Goal: Information Seeking & Learning: Learn about a topic

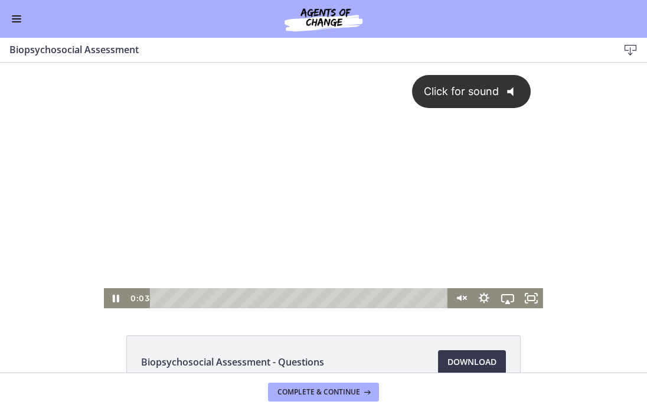
click at [348, 210] on div "Click for sound @keyframes VOLUME_SMALL_WAVE_FLASH { 0% { opacity: 0; } 33% { o…" at bounding box center [323, 175] width 439 height 225
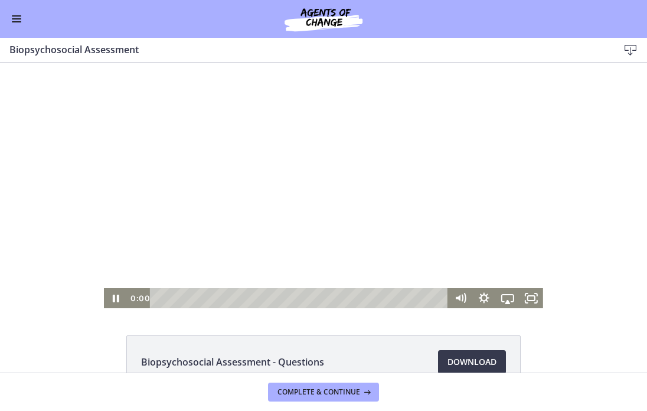
drag, startPoint x: 159, startPoint y: 297, endPoint x: 141, endPoint y: 298, distance: 18.3
click at [141, 298] on div "0:00" at bounding box center [287, 298] width 321 height 20
click at [535, 301] on icon "Fullscreen" at bounding box center [531, 298] width 24 height 20
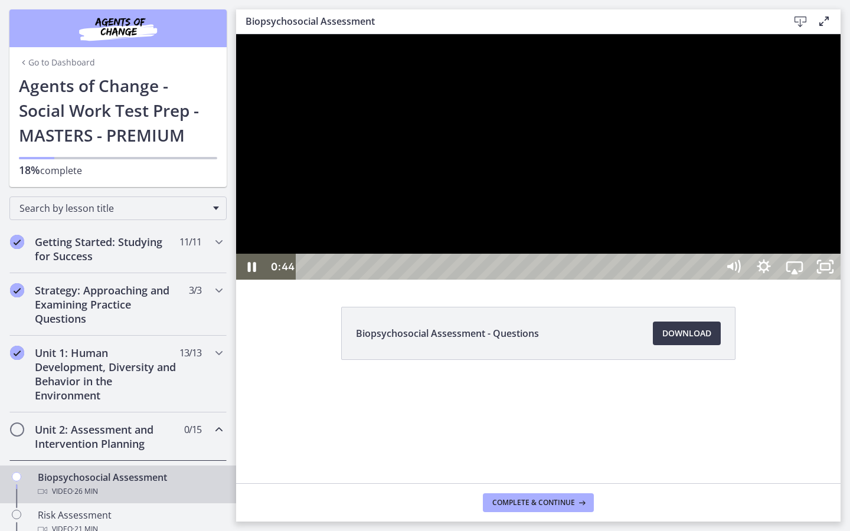
click at [646, 280] on div at bounding box center [538, 156] width 604 height 245
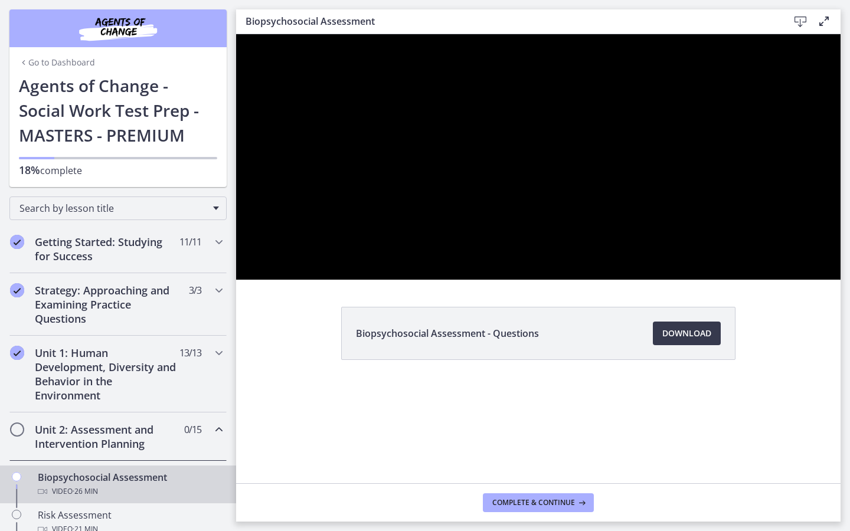
click at [646, 280] on div at bounding box center [538, 156] width 604 height 245
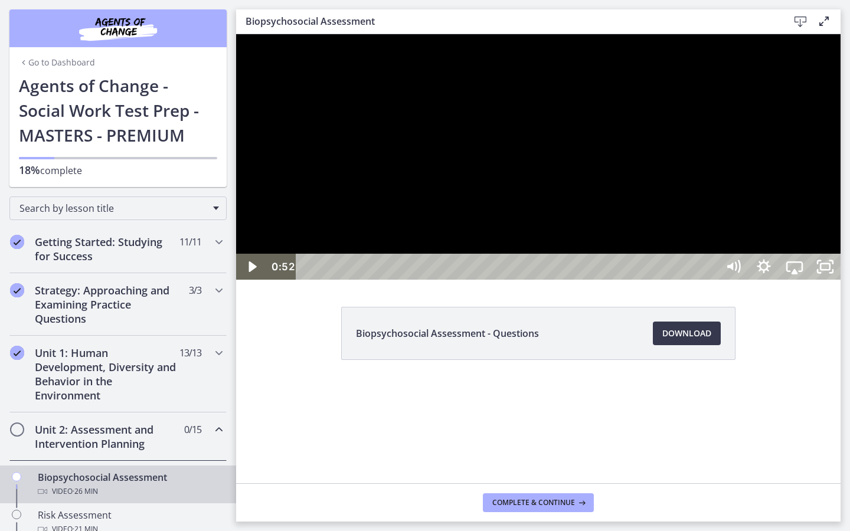
click at [646, 280] on div at bounding box center [538, 156] width 604 height 245
click at [646, 280] on icon "Show settings menu" at bounding box center [763, 267] width 31 height 26
click at [646, 228] on span "Speed" at bounding box center [775, 215] width 38 height 26
click at [646, 202] on label "1.75x" at bounding box center [794, 188] width 92 height 27
click at [646, 283] on icon "Unfullscreen" at bounding box center [825, 266] width 37 height 31
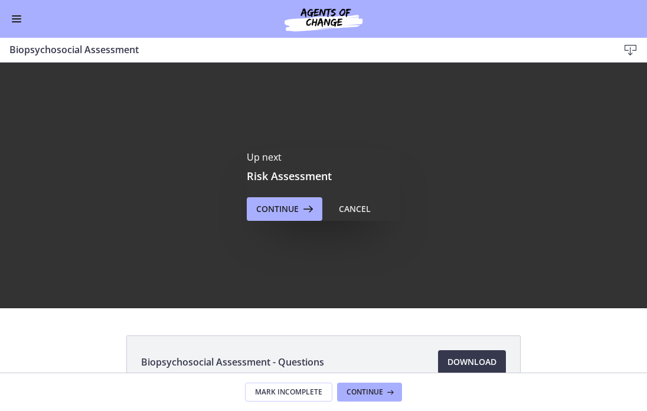
click at [280, 222] on div "Up next Risk Assessment Continue Cancel" at bounding box center [323, 185] width 647 height 245
click at [281, 211] on span "Continue" at bounding box center [277, 209] width 42 height 14
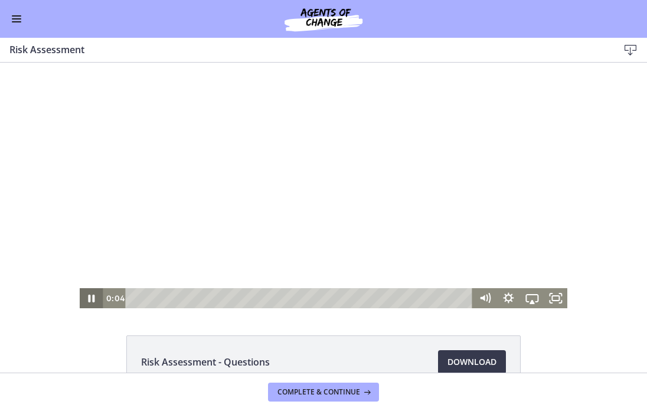
click at [88, 295] on icon "Pause" at bounding box center [92, 298] width 24 height 20
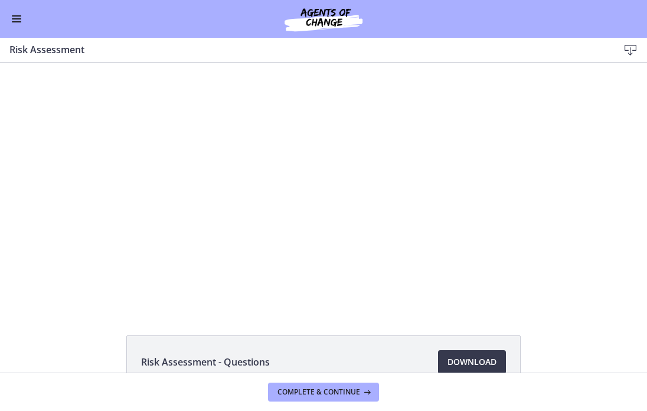
click at [18, 9] on div "Go to Dashboard" at bounding box center [323, 19] width 647 height 38
click at [18, 14] on button "Enable menu" at bounding box center [16, 19] width 14 height 14
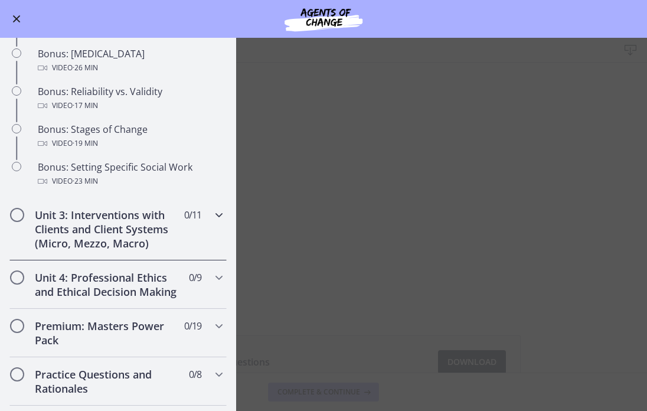
scroll to position [931, 0]
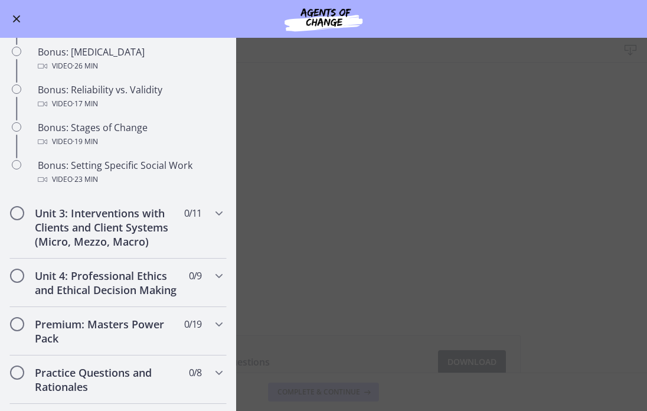
click at [344, 268] on main "Risk Assessment Download Enable fullscreen Risk Assessment - Questions Download…" at bounding box center [323, 224] width 647 height 373
click at [14, 14] on button "Enable menu" at bounding box center [16, 19] width 14 height 14
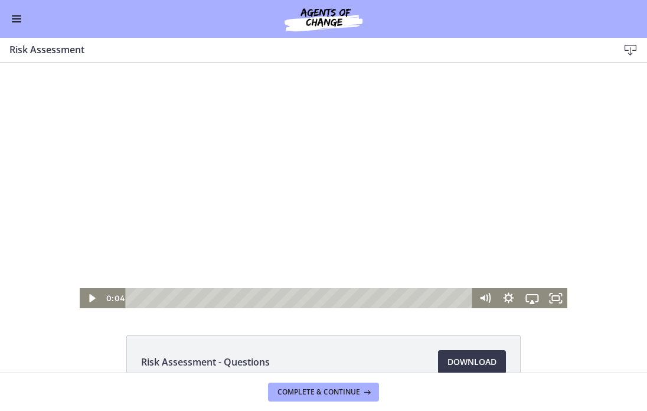
click at [197, 140] on div at bounding box center [324, 185] width 488 height 245
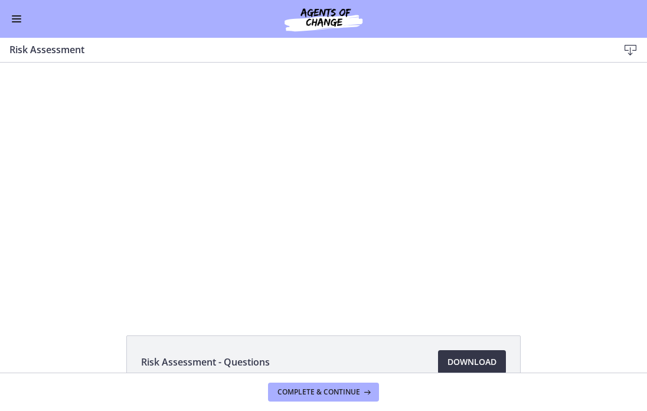
click at [477, 363] on span "Download Opens in a new window" at bounding box center [471, 362] width 49 height 14
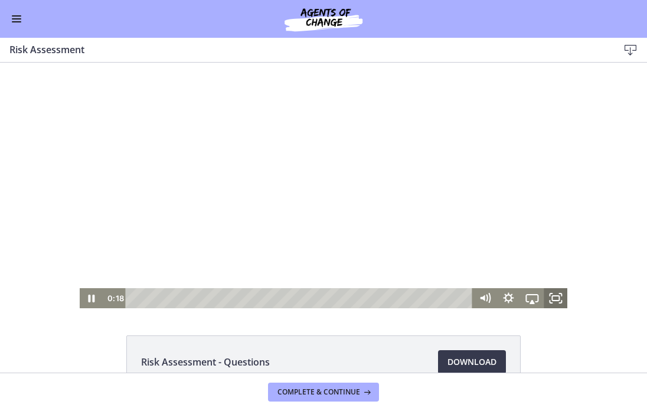
click at [558, 294] on icon "Fullscreen" at bounding box center [555, 298] width 24 height 20
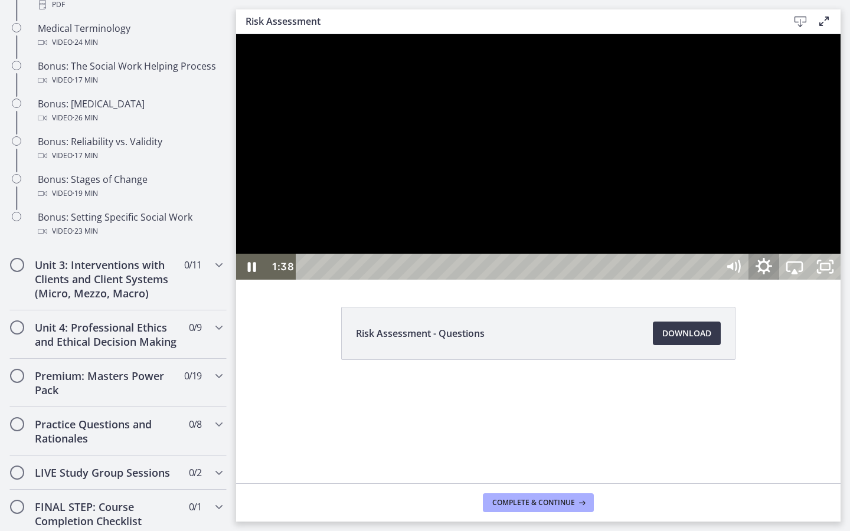
click at [646, 274] on icon "Show settings menu" at bounding box center [763, 266] width 17 height 17
click at [646, 228] on span "1.75x" at bounding box center [813, 215] width 38 height 26
click at [646, 229] on label "2x" at bounding box center [794, 215] width 92 height 27
click at [646, 280] on div at bounding box center [538, 156] width 604 height 245
click at [236, 34] on button "Play Video: cbe2b61t4o1cl02sic50.mp4" at bounding box center [236, 34] width 1 height 1
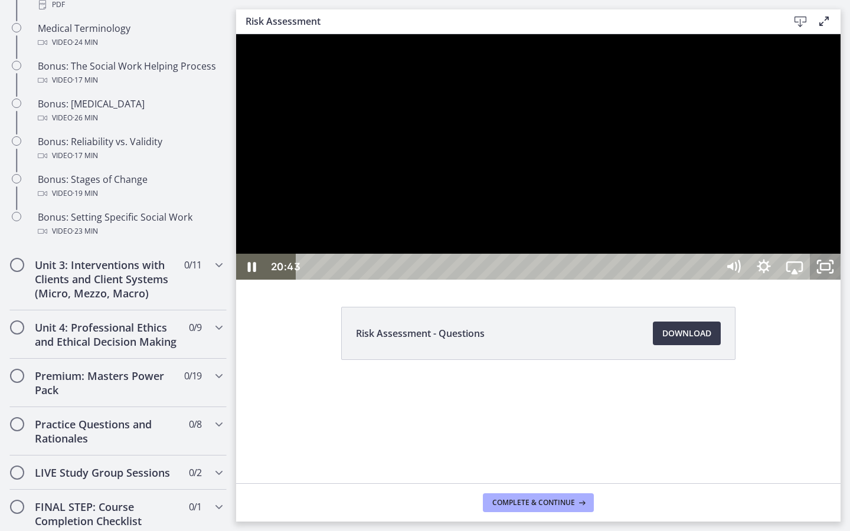
click at [646, 280] on icon "Unfullscreen" at bounding box center [825, 267] width 31 height 26
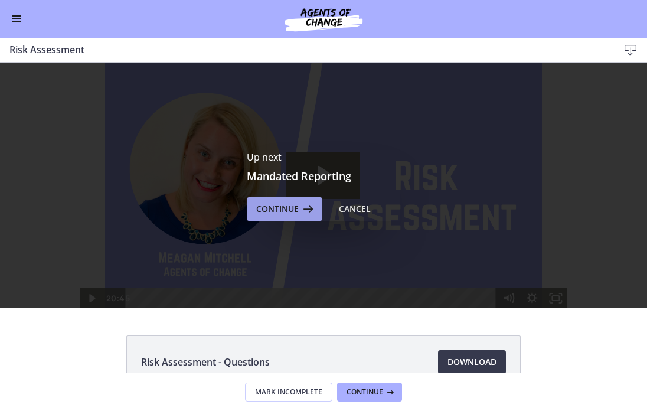
scroll to position [0, 0]
click at [290, 212] on span "Continue" at bounding box center [277, 209] width 42 height 14
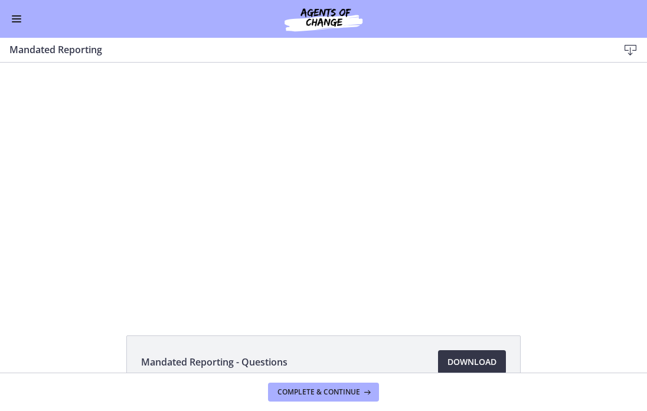
click at [451, 358] on span "Download Opens in a new window" at bounding box center [471, 362] width 49 height 14
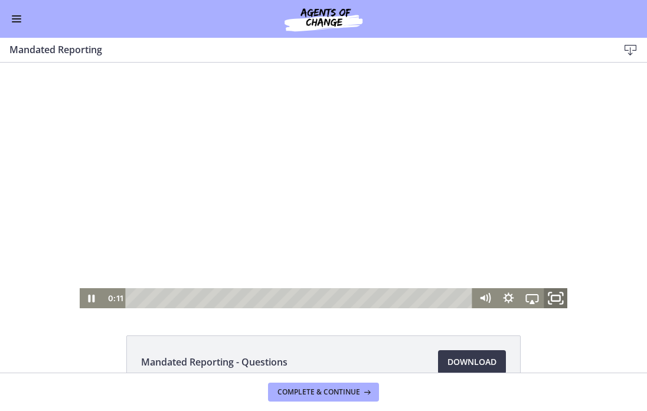
click at [551, 299] on icon "Fullscreen" at bounding box center [555, 298] width 28 height 24
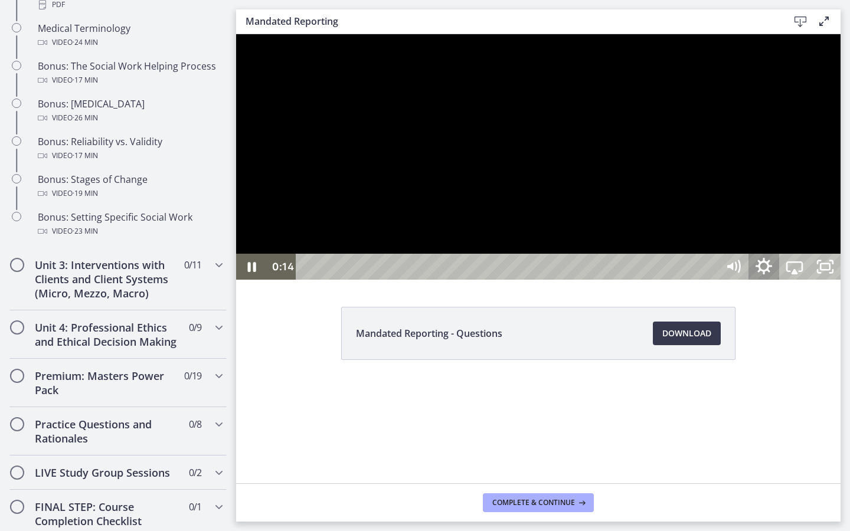
click at [646, 283] on icon "Show settings menu" at bounding box center [763, 266] width 37 height 31
click at [646, 283] on icon "Hide settings menu" at bounding box center [763, 266] width 37 height 31
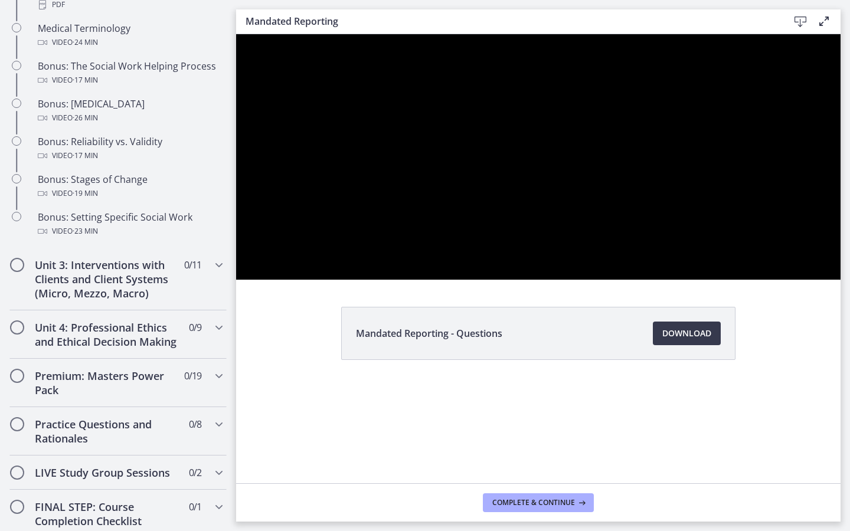
click at [646, 280] on button "Show settings menu" at bounding box center [763, 267] width 31 height 26
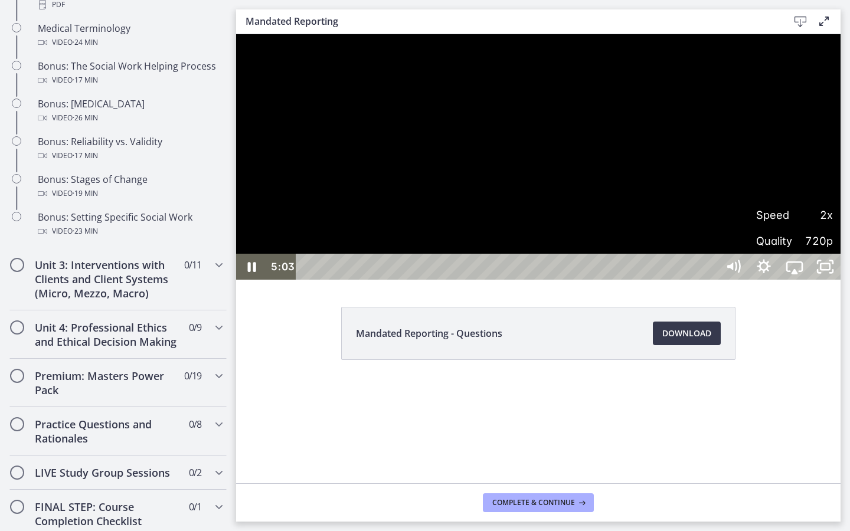
click at [646, 280] on div at bounding box center [538, 156] width 604 height 245
click at [508, 273] on div at bounding box center [538, 156] width 604 height 245
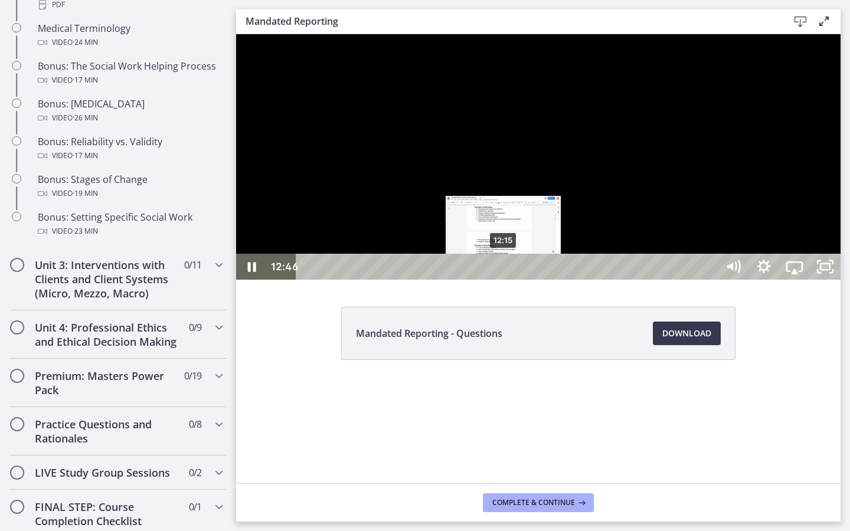
click at [503, 280] on div "12:15" at bounding box center [508, 267] width 402 height 26
click at [494, 280] on div "11:37" at bounding box center [508, 267] width 402 height 26
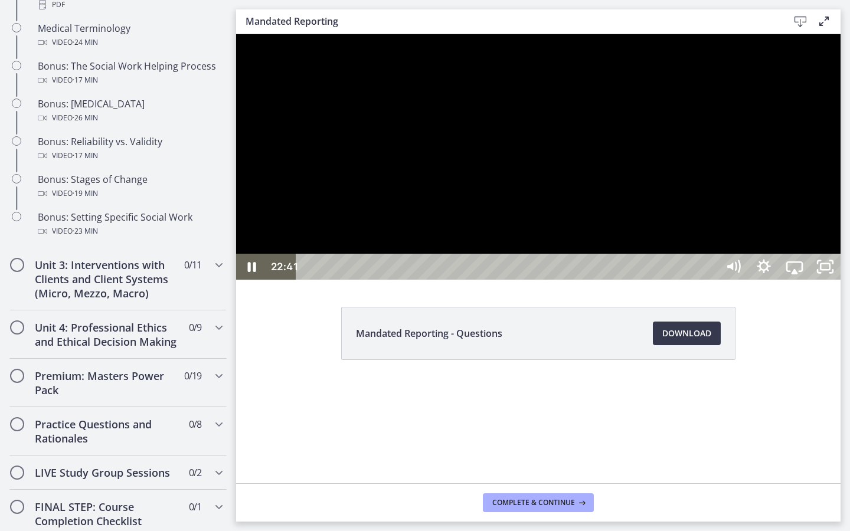
click at [563, 280] on div at bounding box center [538, 156] width 604 height 245
click at [535, 280] on div at bounding box center [538, 156] width 604 height 245
click at [250, 273] on icon "Play Video" at bounding box center [252, 266] width 9 height 13
click at [389, 280] on div at bounding box center [538, 156] width 604 height 245
click at [236, 34] on button "Play Video: cbe2enmtov91j64ibrrg.mp4" at bounding box center [236, 34] width 1 height 1
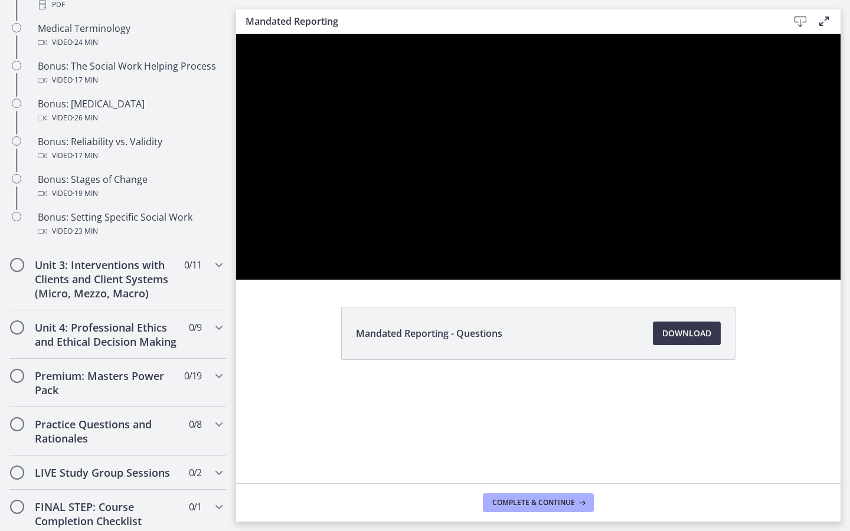
click at [236, 34] on button "Pause: cbe2enmtov91j64ibrrg.mp4" at bounding box center [236, 34] width 1 height 1
click at [236, 34] on button "Play Video: cbe2enmtov91j64ibrrg.mp4" at bounding box center [236, 34] width 1 height 1
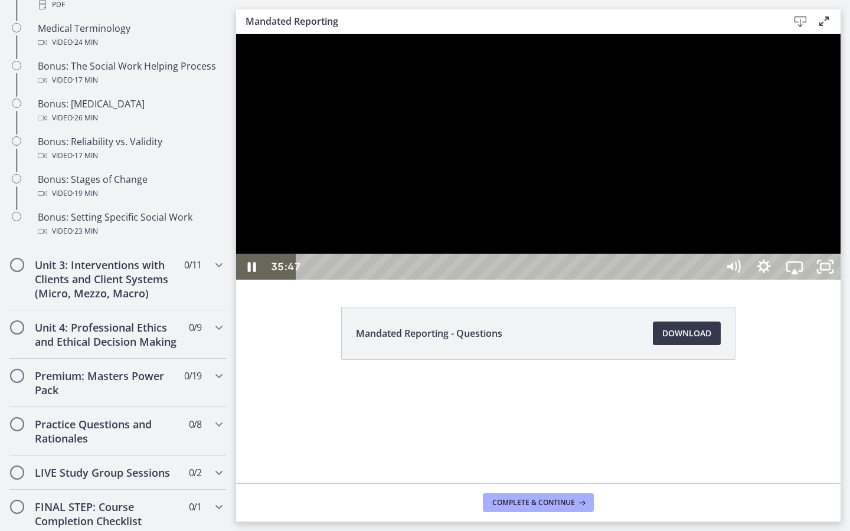
click at [452, 280] on div at bounding box center [538, 156] width 604 height 245
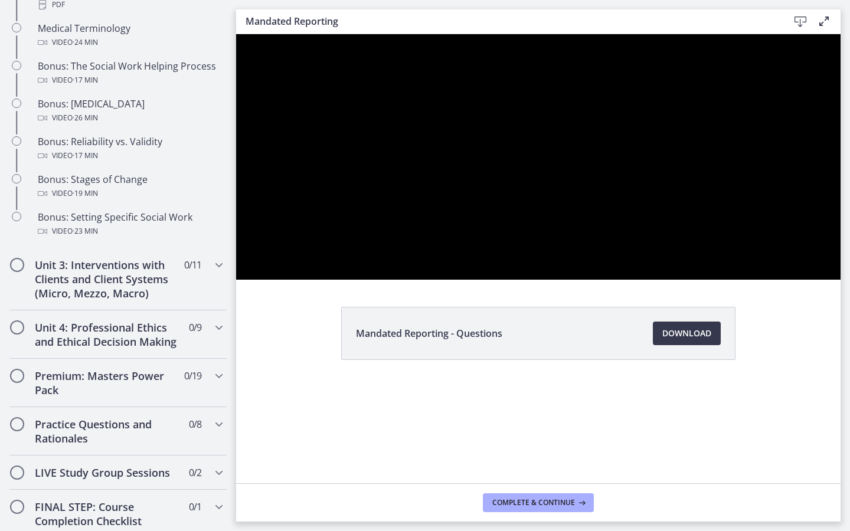
click at [236, 34] on button "Play Video: cbe2enmtov91j64ibrrg.mp4" at bounding box center [236, 34] width 1 height 1
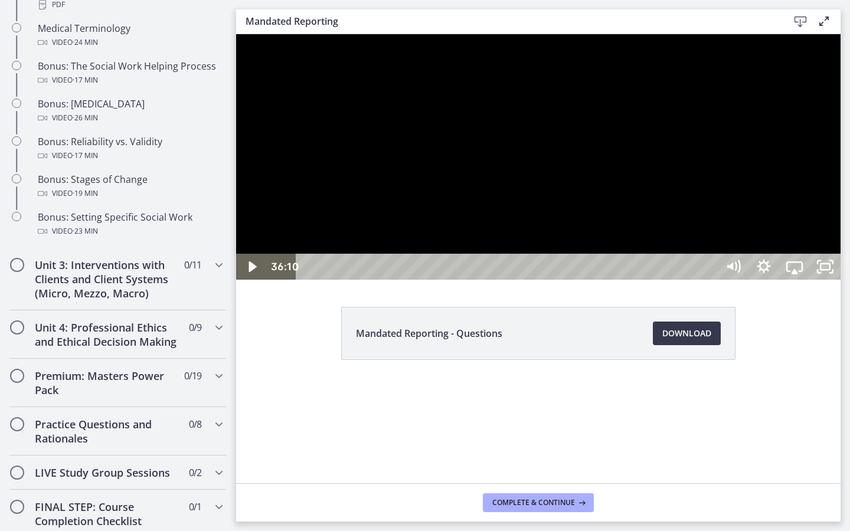
click at [604, 280] on div at bounding box center [538, 156] width 604 height 245
click at [646, 280] on icon "Unfullscreen" at bounding box center [825, 267] width 31 height 26
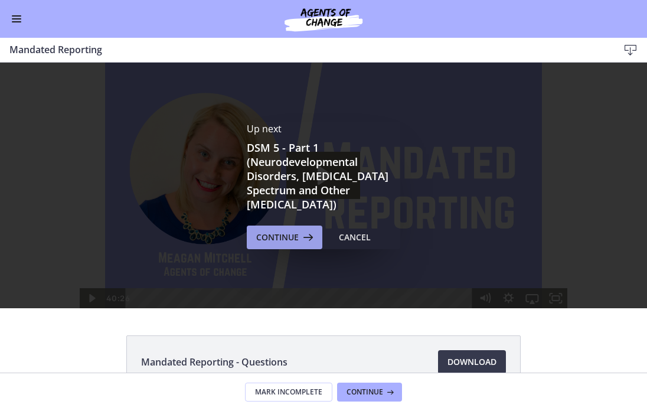
click at [306, 236] on icon at bounding box center [307, 237] width 17 height 14
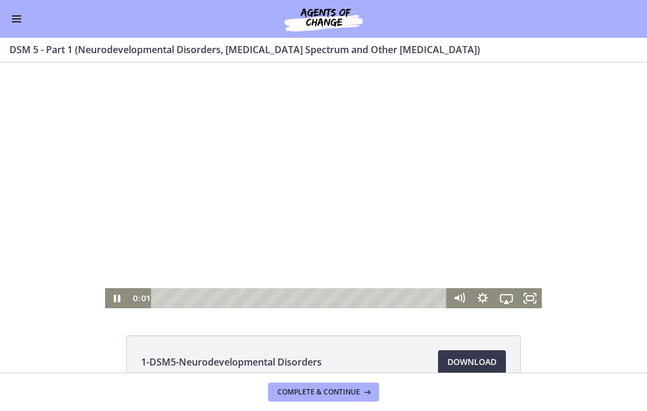
click at [371, 231] on div at bounding box center [323, 185] width 437 height 245
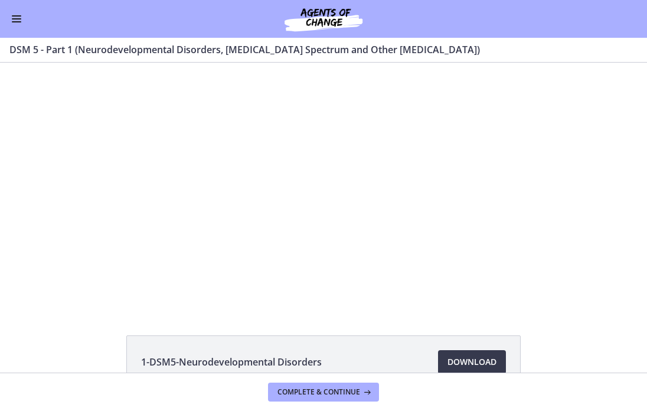
click at [20, 20] on button "Enable menu" at bounding box center [16, 19] width 14 height 14
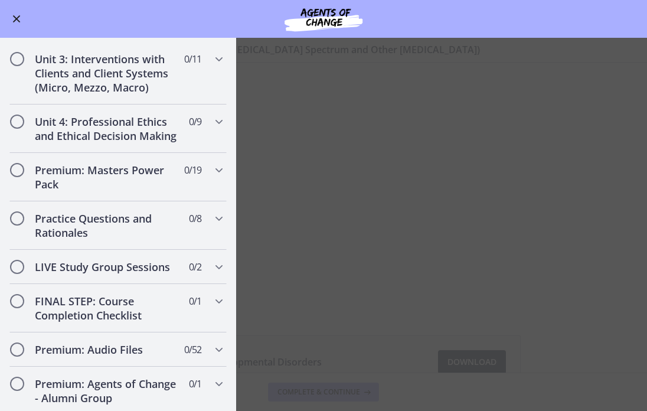
scroll to position [1093, 0]
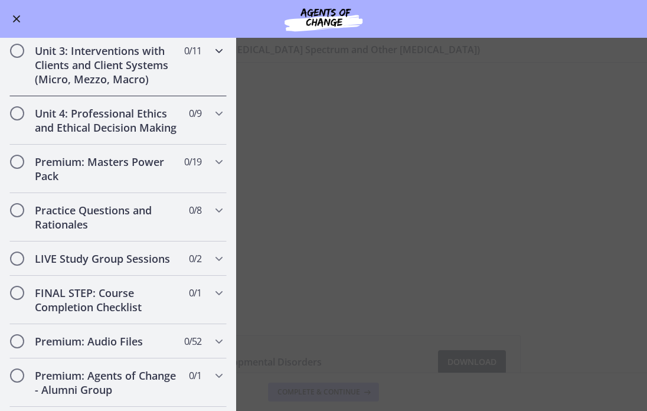
click at [203, 74] on div "Unit 3: Interventions with Clients and Client Systems (Micro, Mezzo, Macro) 0 /…" at bounding box center [117, 65] width 217 height 63
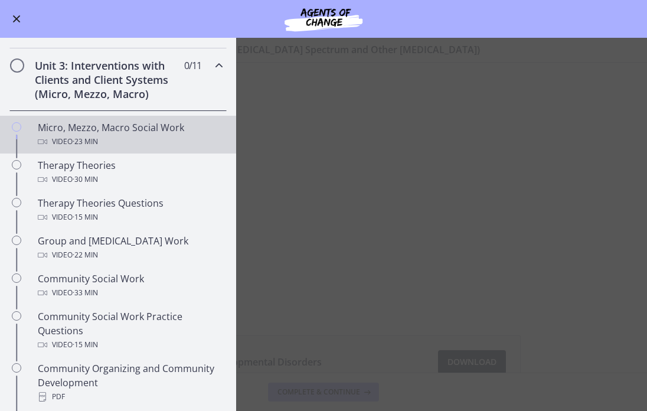
scroll to position [354, 0]
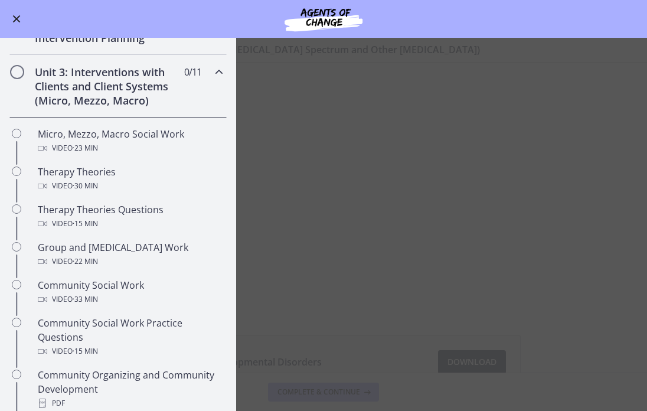
click at [212, 69] on icon "Chapters" at bounding box center [219, 72] width 14 height 14
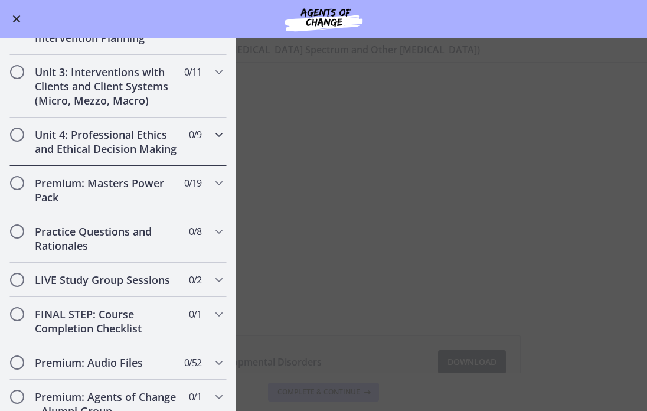
click at [196, 140] on span "0 / 9 Completed" at bounding box center [195, 134] width 12 height 14
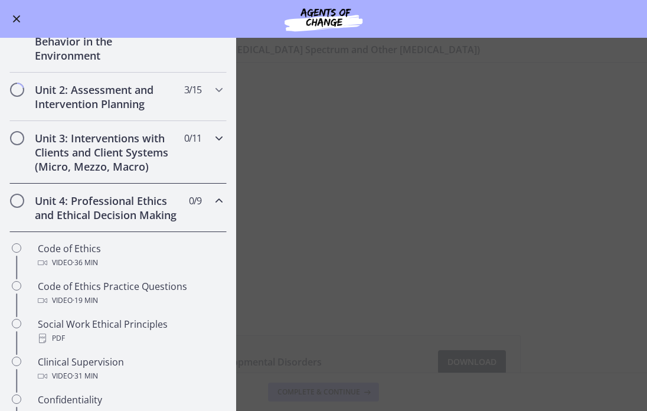
scroll to position [263, 0]
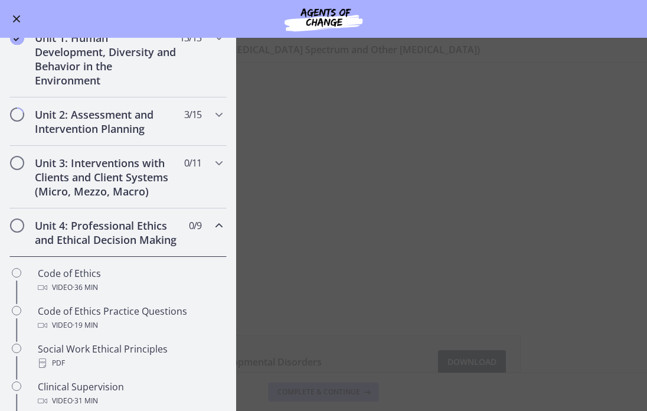
click at [194, 243] on div "Unit 4: Professional Ethics and Ethical Decision Making 0 / 9 Completed" at bounding box center [117, 232] width 217 height 48
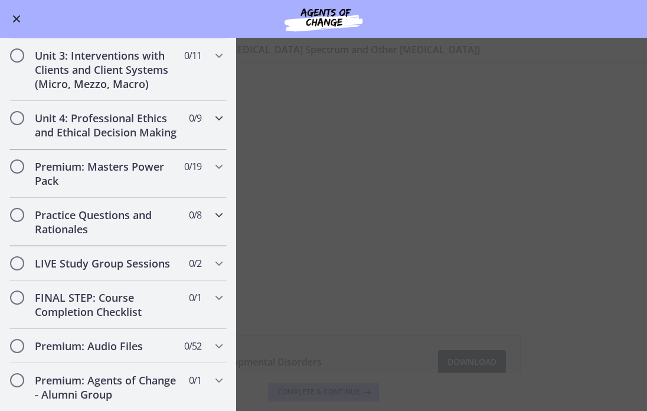
scroll to position [371, 0]
click at [171, 307] on h2 "FINAL STEP: Course Completion Checklist" at bounding box center [107, 304] width 144 height 28
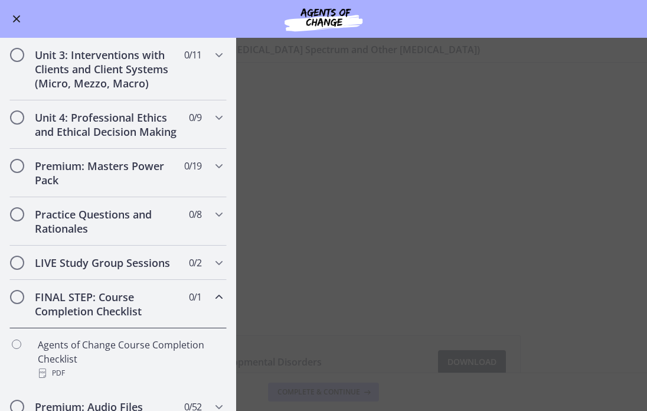
click at [172, 307] on h2 "FINAL STEP: Course Completion Checklist" at bounding box center [107, 304] width 144 height 28
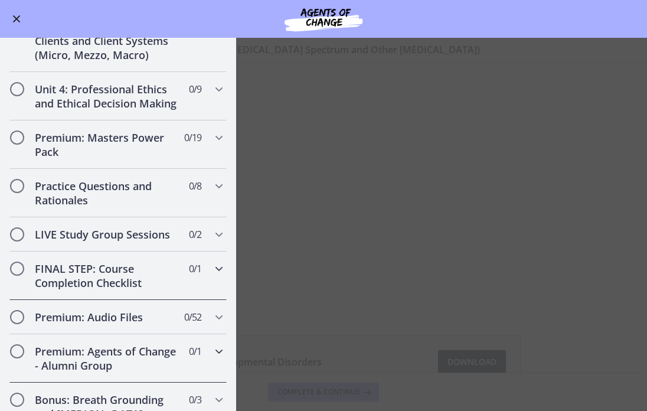
scroll to position [389, 0]
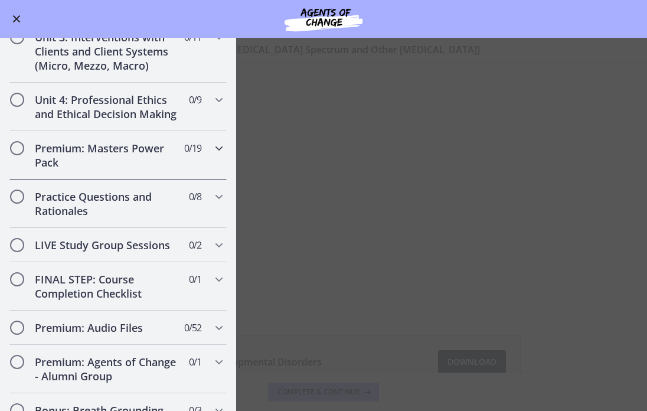
click at [201, 166] on div "Premium: Masters Power Pack 0 / 19 Completed" at bounding box center [117, 155] width 217 height 48
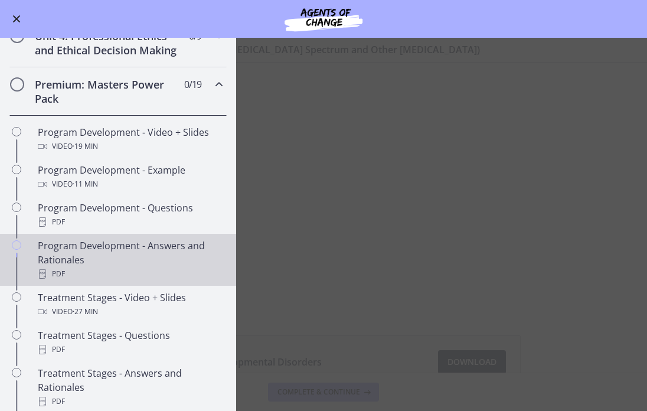
scroll to position [446, 0]
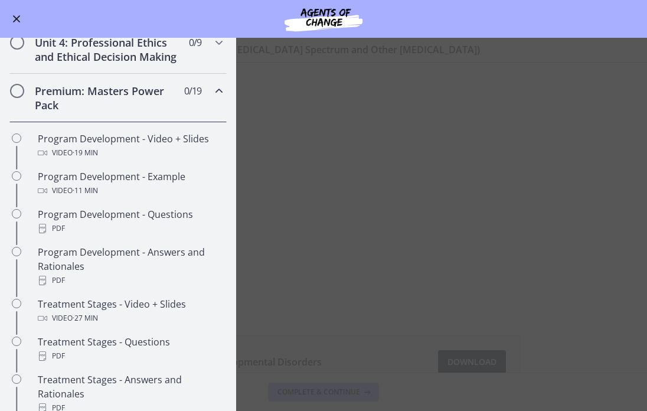
click at [191, 103] on div "Premium: Masters Power Pack 0 / 19 Completed" at bounding box center [117, 98] width 217 height 48
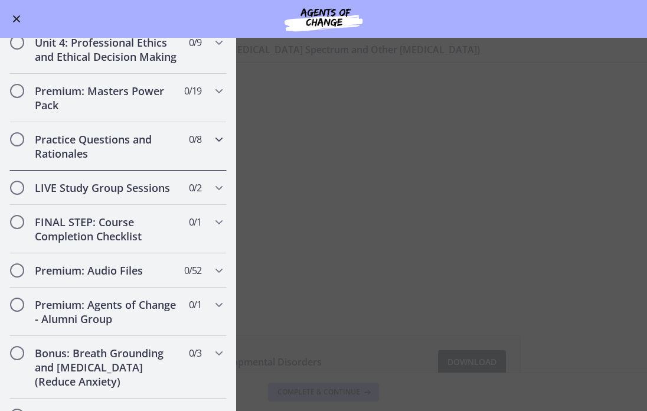
click at [182, 138] on div "Practice Questions and Rationales 0 / 8 Completed" at bounding box center [117, 146] width 217 height 48
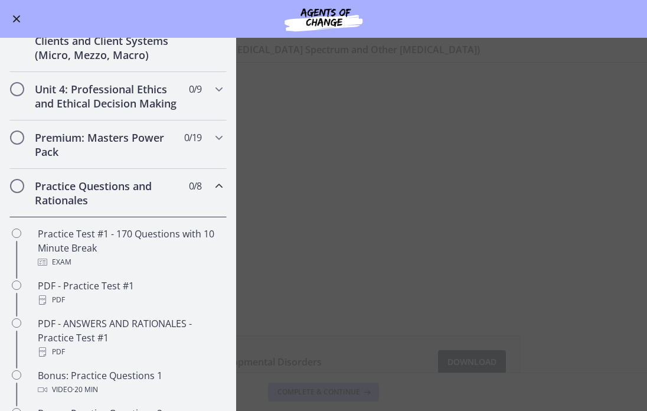
scroll to position [396, 0]
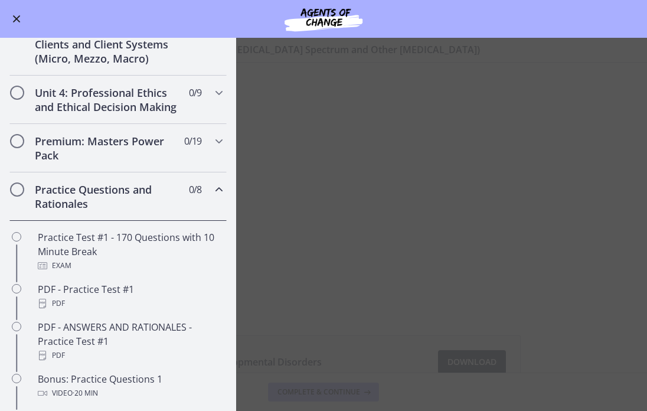
click at [189, 199] on div "Practice Questions and Rationales 0 / 8 Completed" at bounding box center [117, 196] width 217 height 48
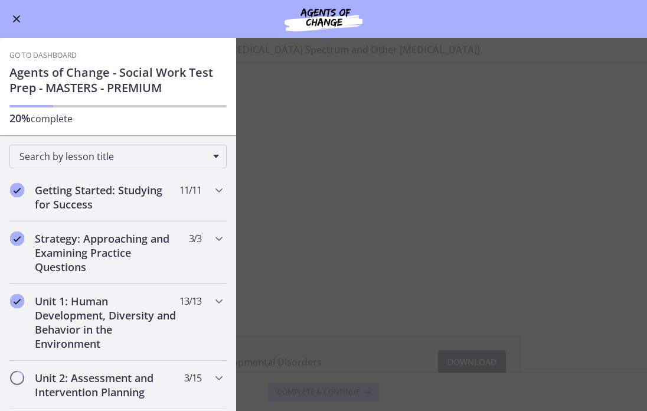
scroll to position [0, 0]
click at [588, 332] on main "DSM 5 - Part 1 (Neurodevelopmental Disorders, Schizophrenia Spectrum and Other …" at bounding box center [323, 224] width 647 height 373
click at [17, 13] on button "Enable menu" at bounding box center [16, 19] width 14 height 14
